Goal: Entertainment & Leisure: Consume media (video, audio)

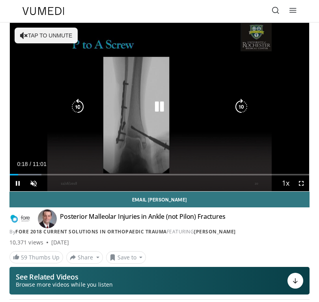
click at [237, 106] on icon "Video Player" at bounding box center [241, 107] width 16 height 16
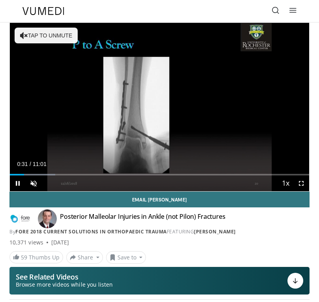
click at [164, 100] on div "10 seconds Tap to unmute" at bounding box center [159, 107] width 299 height 168
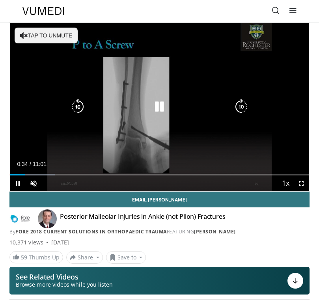
click at [160, 110] on icon "Video Player" at bounding box center [159, 107] width 16 height 16
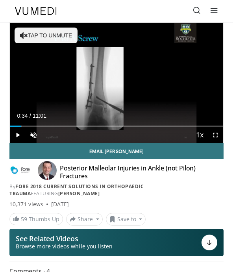
click at [172, 104] on div "10 seconds Tap to unmute" at bounding box center [117, 83] width 214 height 120
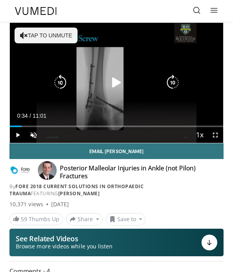
click at [171, 82] on icon "Video Player" at bounding box center [173, 83] width 16 height 16
click at [171, 83] on icon "Video Player" at bounding box center [173, 83] width 16 height 16
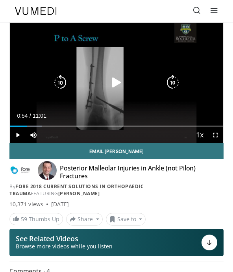
click at [176, 81] on icon "Video Player" at bounding box center [173, 83] width 16 height 16
click at [179, 82] on icon "Video Player" at bounding box center [173, 83] width 16 height 16
click at [176, 83] on icon "Video Player" at bounding box center [173, 83] width 16 height 16
click at [117, 82] on icon "Video Player" at bounding box center [117, 83] width 16 height 16
click at [57, 83] on icon "Video Player" at bounding box center [60, 83] width 16 height 16
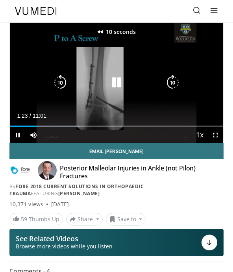
click at [61, 82] on icon "Video Player" at bounding box center [60, 83] width 16 height 16
click at [116, 88] on icon "Video Player" at bounding box center [117, 83] width 16 height 16
click at [117, 82] on icon "Video Player" at bounding box center [117, 83] width 16 height 16
click at [169, 87] on icon "Video Player" at bounding box center [173, 83] width 16 height 16
click at [61, 79] on icon "Video Player" at bounding box center [60, 83] width 16 height 16
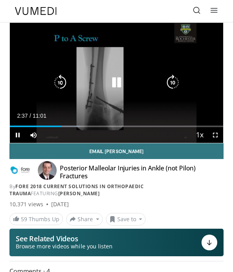
click at [173, 84] on icon "Video Player" at bounding box center [173, 83] width 16 height 16
click at [175, 82] on icon "Video Player" at bounding box center [173, 83] width 16 height 16
click at [171, 82] on icon "Video Player" at bounding box center [173, 83] width 16 height 16
click at [173, 82] on icon "Video Player" at bounding box center [173, 83] width 16 height 16
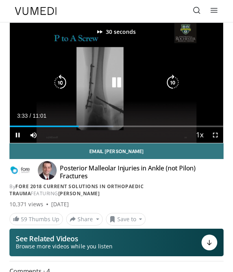
click at [175, 83] on icon "Video Player" at bounding box center [173, 83] width 16 height 16
click at [176, 82] on icon "Video Player" at bounding box center [173, 83] width 16 height 16
click at [118, 85] on icon "Video Player" at bounding box center [117, 83] width 16 height 16
click at [118, 83] on icon "Video Player" at bounding box center [117, 83] width 16 height 16
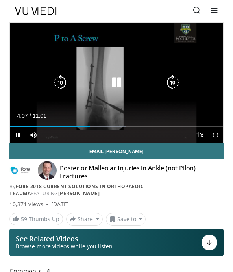
click at [179, 81] on icon "Video Player" at bounding box center [173, 83] width 16 height 16
click at [177, 82] on icon "Video Player" at bounding box center [173, 83] width 16 height 16
click at [176, 89] on icon "Video Player" at bounding box center [173, 83] width 16 height 16
click at [176, 88] on icon "Video Player" at bounding box center [173, 83] width 16 height 16
click at [176, 85] on icon "Video Player" at bounding box center [173, 83] width 16 height 16
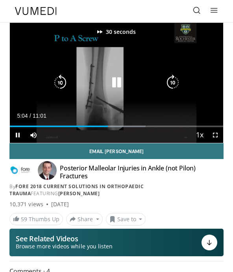
click at [178, 85] on icon "Video Player" at bounding box center [173, 83] width 16 height 16
click at [119, 83] on icon "Video Player" at bounding box center [117, 83] width 16 height 16
click at [132, 106] on div "40 seconds Tap to unmute" at bounding box center [117, 83] width 214 height 120
click at [114, 81] on icon "Video Player" at bounding box center [117, 83] width 16 height 16
click at [175, 83] on icon "Video Player" at bounding box center [173, 83] width 16 height 16
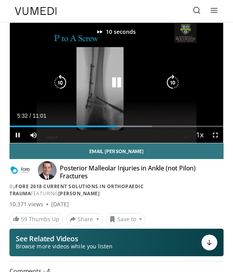
click at [173, 82] on icon "Video Player" at bounding box center [173, 83] width 16 height 16
click at [174, 82] on icon "Video Player" at bounding box center [173, 83] width 16 height 16
click at [174, 83] on icon "Video Player" at bounding box center [173, 83] width 16 height 16
click at [175, 84] on icon "Video Player" at bounding box center [173, 83] width 16 height 16
click at [177, 84] on icon "Video Player" at bounding box center [173, 83] width 16 height 16
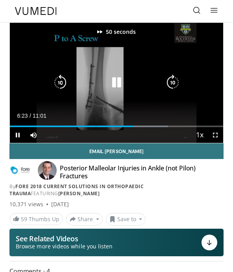
click at [180, 84] on icon "Video Player" at bounding box center [173, 83] width 16 height 16
click at [180, 85] on icon "Video Player" at bounding box center [173, 83] width 16 height 16
click at [66, 87] on icon "Video Player" at bounding box center [60, 83] width 16 height 16
click at [179, 85] on icon "Video Player" at bounding box center [173, 83] width 16 height 16
click at [180, 84] on icon "Video Player" at bounding box center [173, 83] width 16 height 16
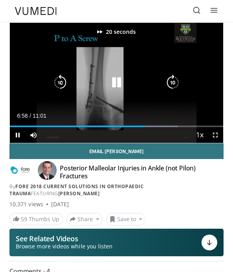
click at [180, 83] on icon "Video Player" at bounding box center [173, 83] width 16 height 16
click at [179, 82] on icon "Video Player" at bounding box center [173, 83] width 16 height 16
click at [56, 79] on icon "Video Player" at bounding box center [60, 83] width 16 height 16
click at [54, 78] on icon "Video Player" at bounding box center [60, 83] width 16 height 16
click at [60, 77] on icon "Video Player" at bounding box center [60, 83] width 16 height 16
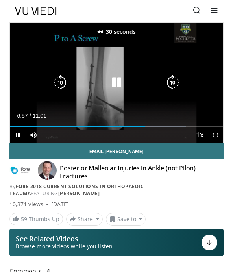
click at [59, 77] on icon "Video Player" at bounding box center [60, 83] width 16 height 16
click at [56, 78] on icon "Video Player" at bounding box center [60, 83] width 16 height 16
click at [58, 82] on icon "Video Player" at bounding box center [60, 83] width 16 height 16
click at [58, 83] on icon "Video Player" at bounding box center [60, 83] width 16 height 16
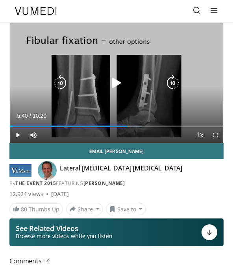
click at [176, 83] on icon "Video Player" at bounding box center [173, 83] width 16 height 16
click at [175, 79] on icon "Video Player" at bounding box center [173, 83] width 16 height 16
click at [177, 81] on icon "Video Player" at bounding box center [173, 83] width 16 height 16
click at [173, 81] on icon "Video Player" at bounding box center [173, 83] width 16 height 16
click at [173, 84] on icon "Video Player" at bounding box center [173, 83] width 16 height 16
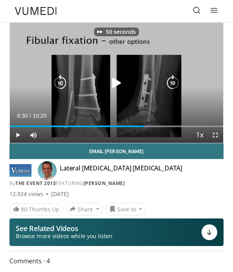
click at [176, 84] on icon "Video Player" at bounding box center [173, 83] width 16 height 16
click at [174, 83] on icon "Video Player" at bounding box center [173, 83] width 16 height 16
click at [174, 82] on icon "Video Player" at bounding box center [173, 83] width 16 height 16
